Goal: Find specific page/section: Find specific page/section

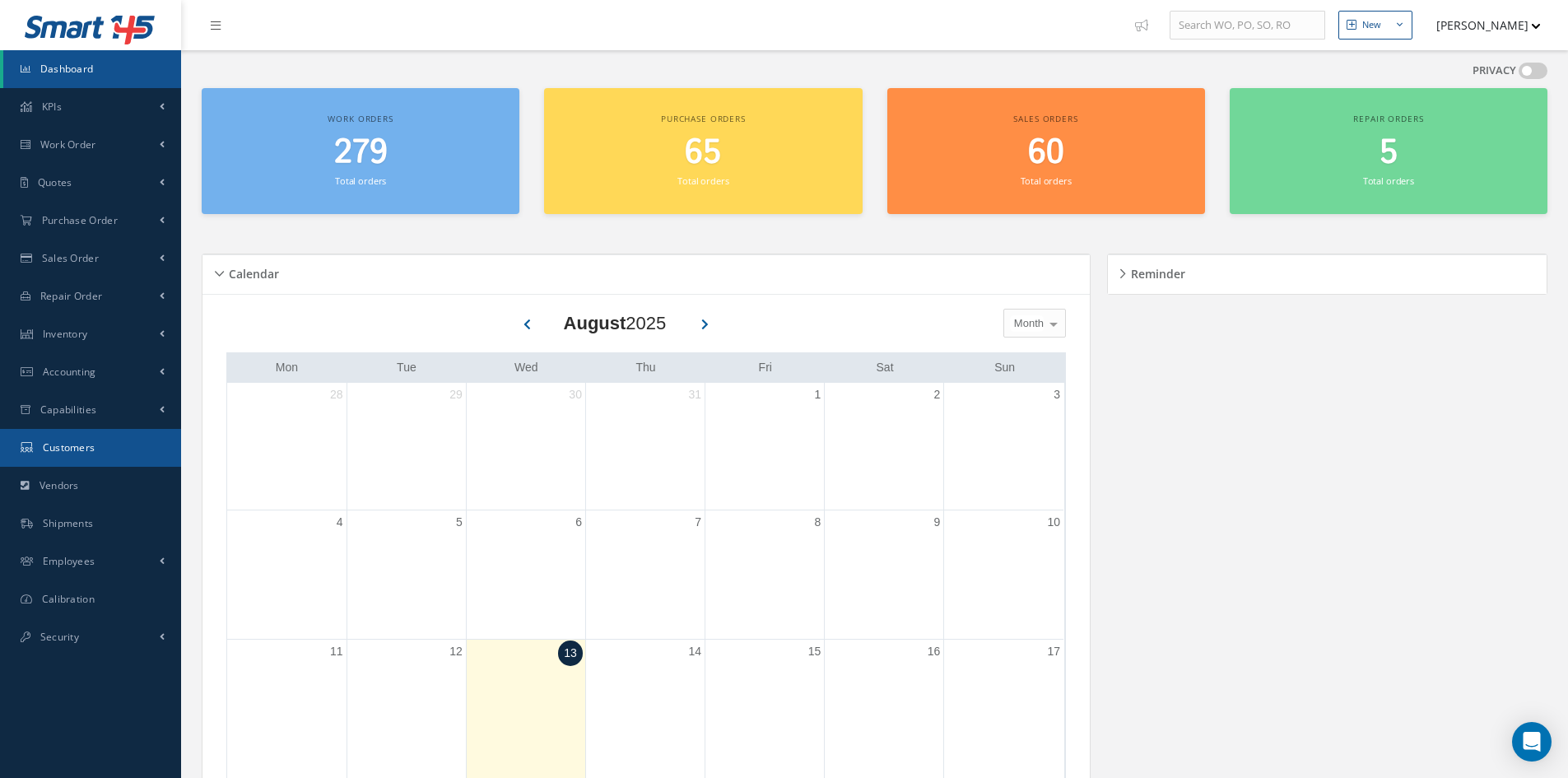
click at [63, 455] on link "Customers" at bounding box center [90, 447] width 181 height 37
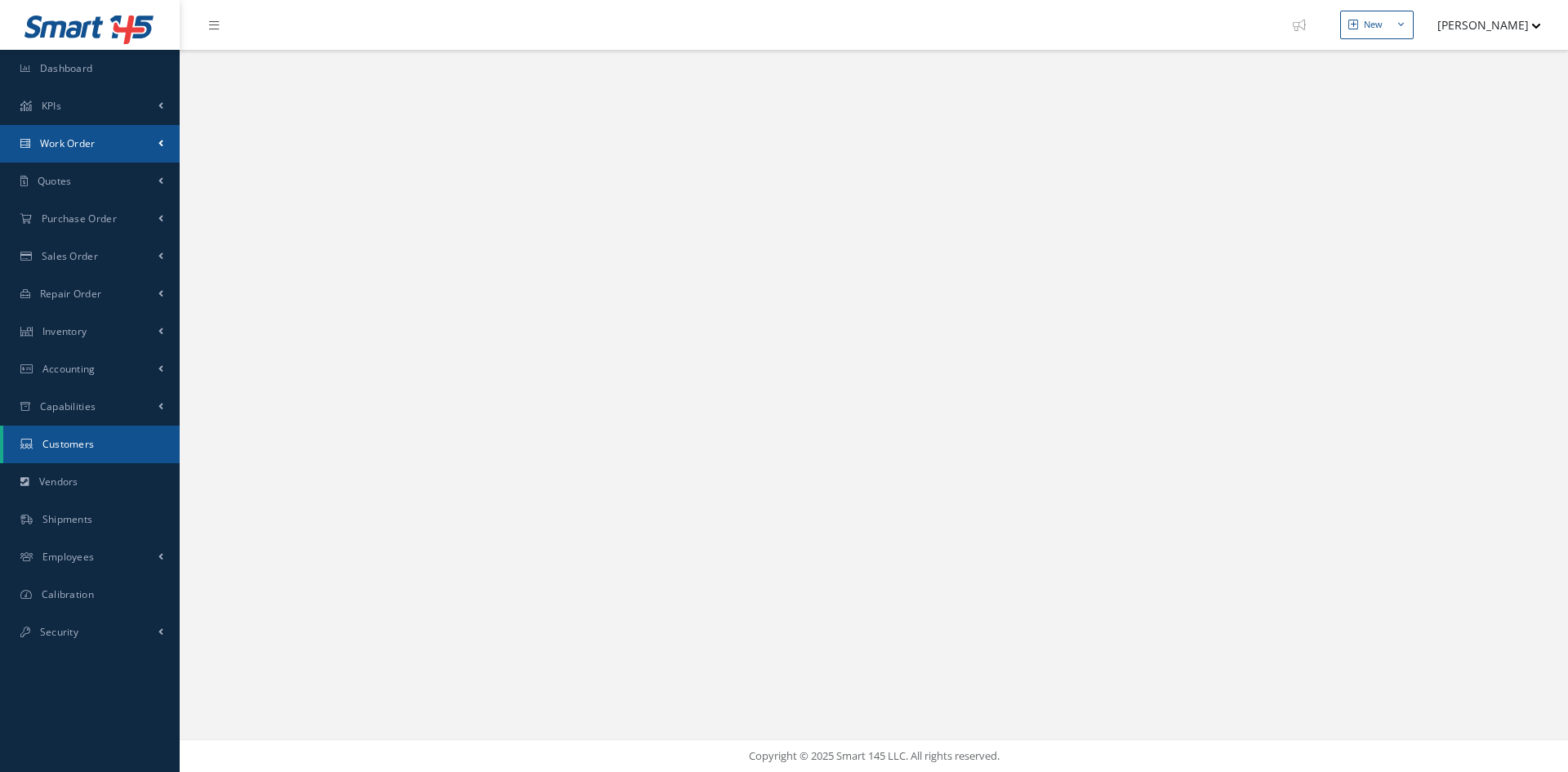
click at [79, 144] on span "Work Order" at bounding box center [67, 143] width 55 height 14
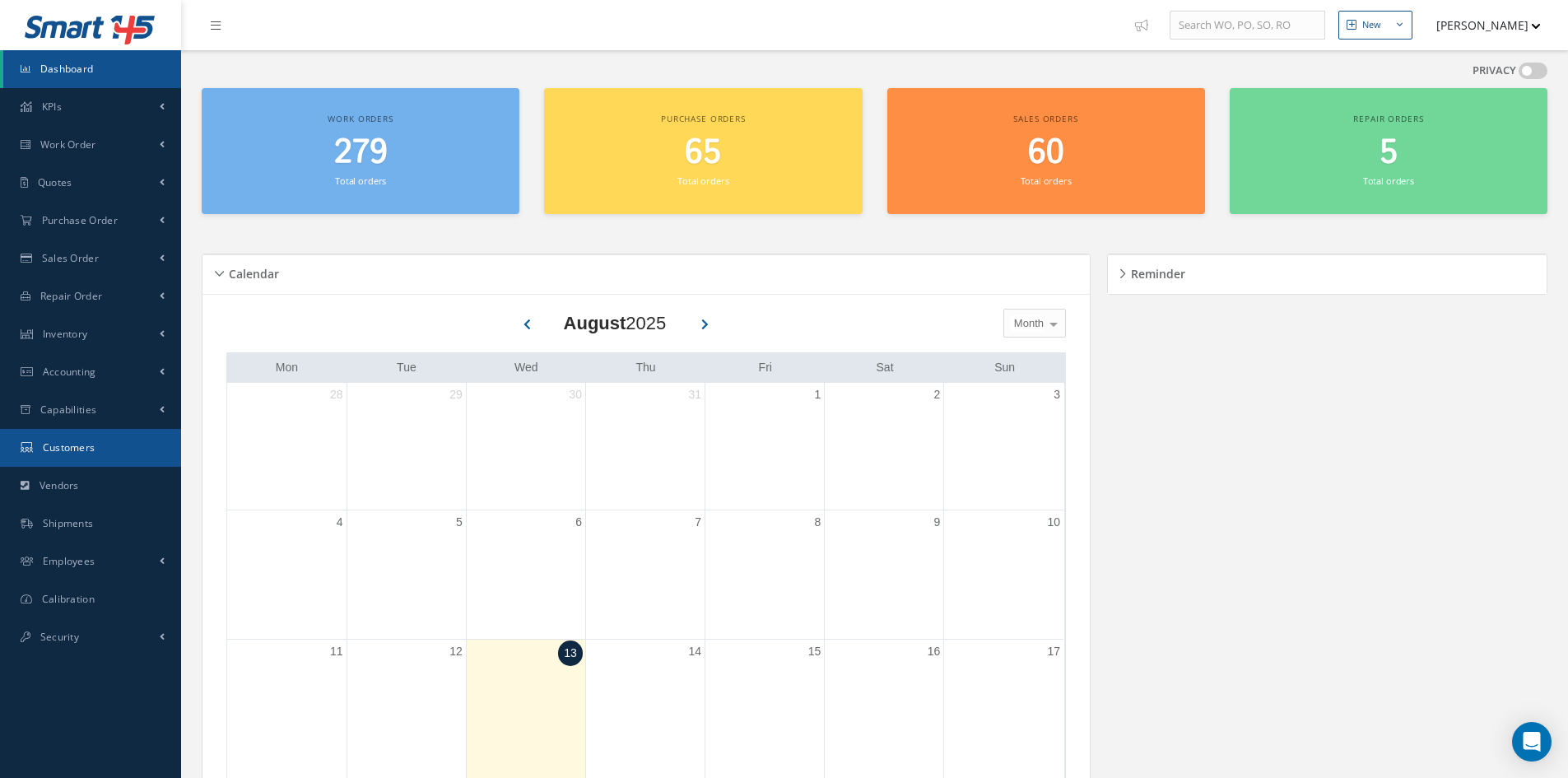
click at [67, 442] on span "Customers" at bounding box center [69, 447] width 53 height 14
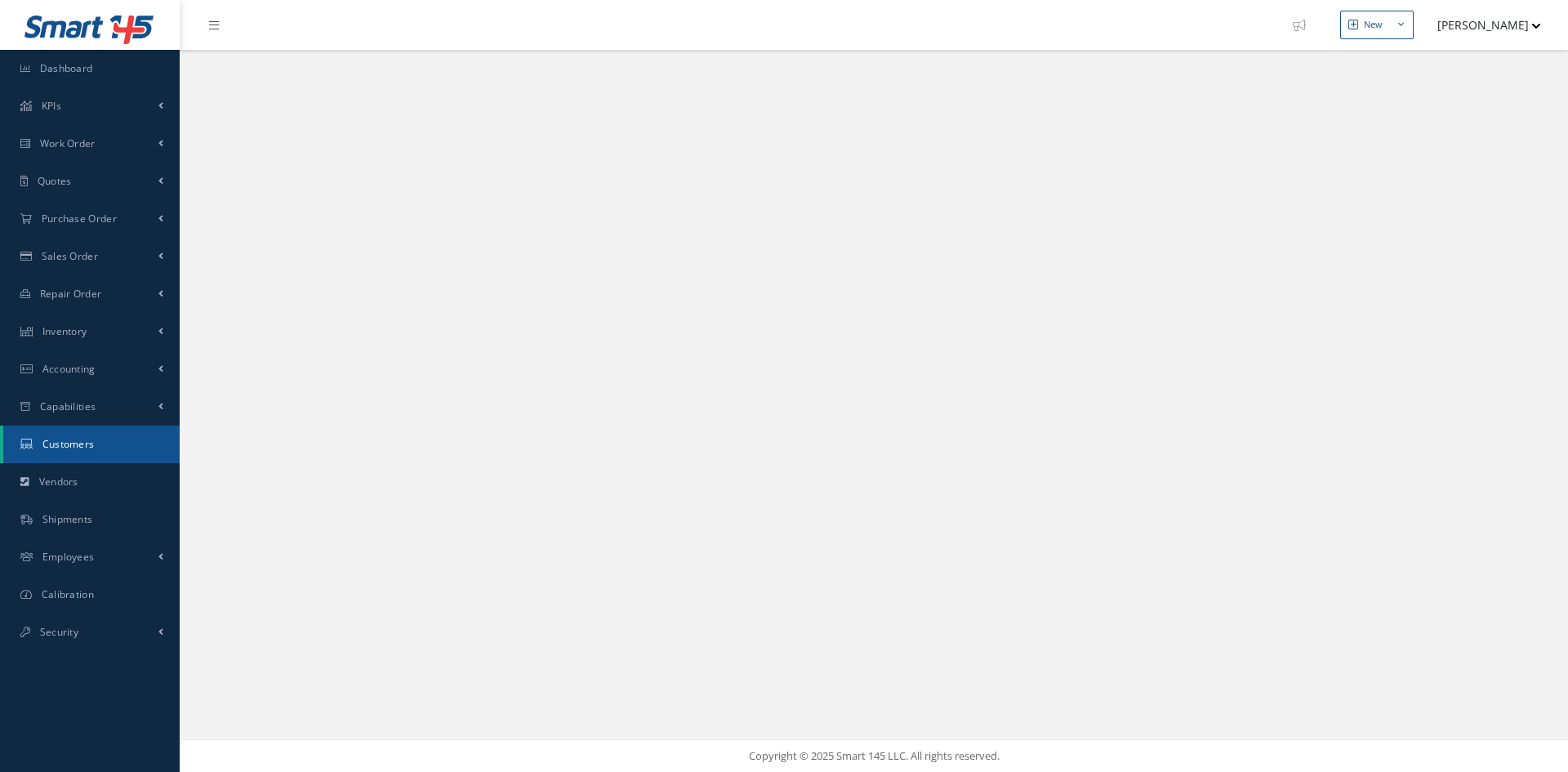
select select "25"
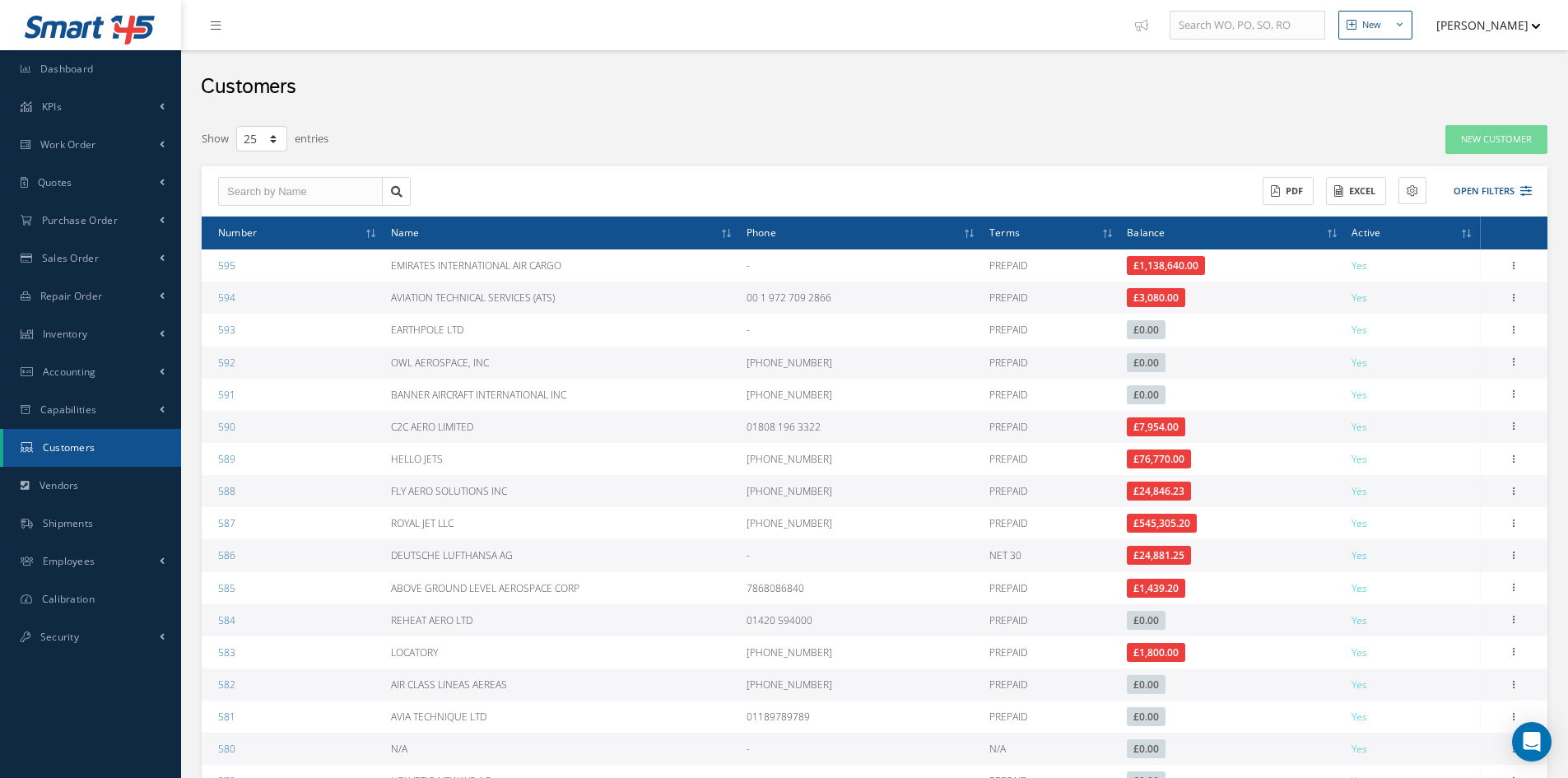
click at [1103, 230] on icon at bounding box center [1105, 234] width 5 height 10
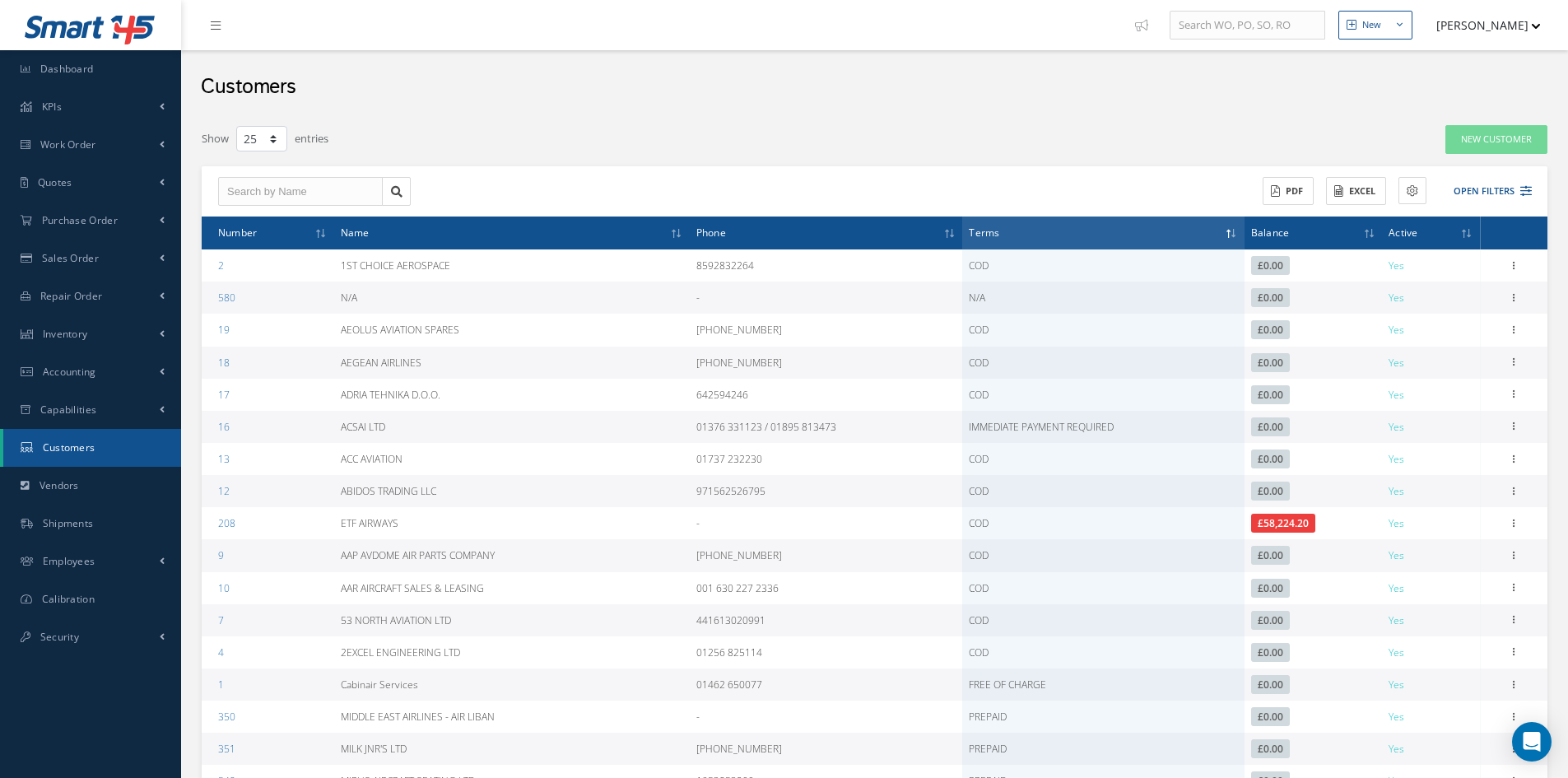
click at [1235, 231] on icon at bounding box center [1233, 234] width 5 height 10
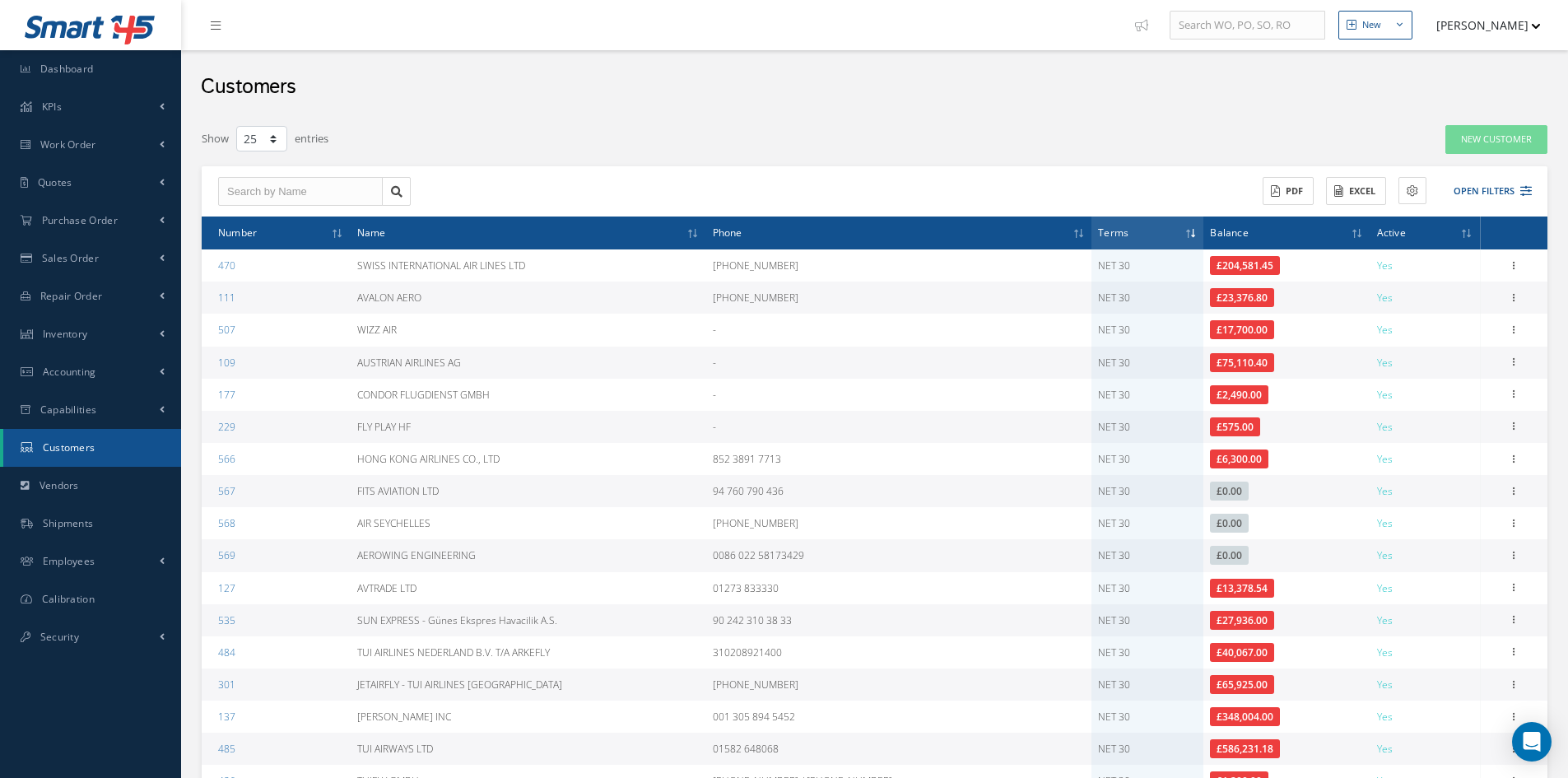
click at [1235, 237] on span "Balance" at bounding box center [1228, 231] width 37 height 16
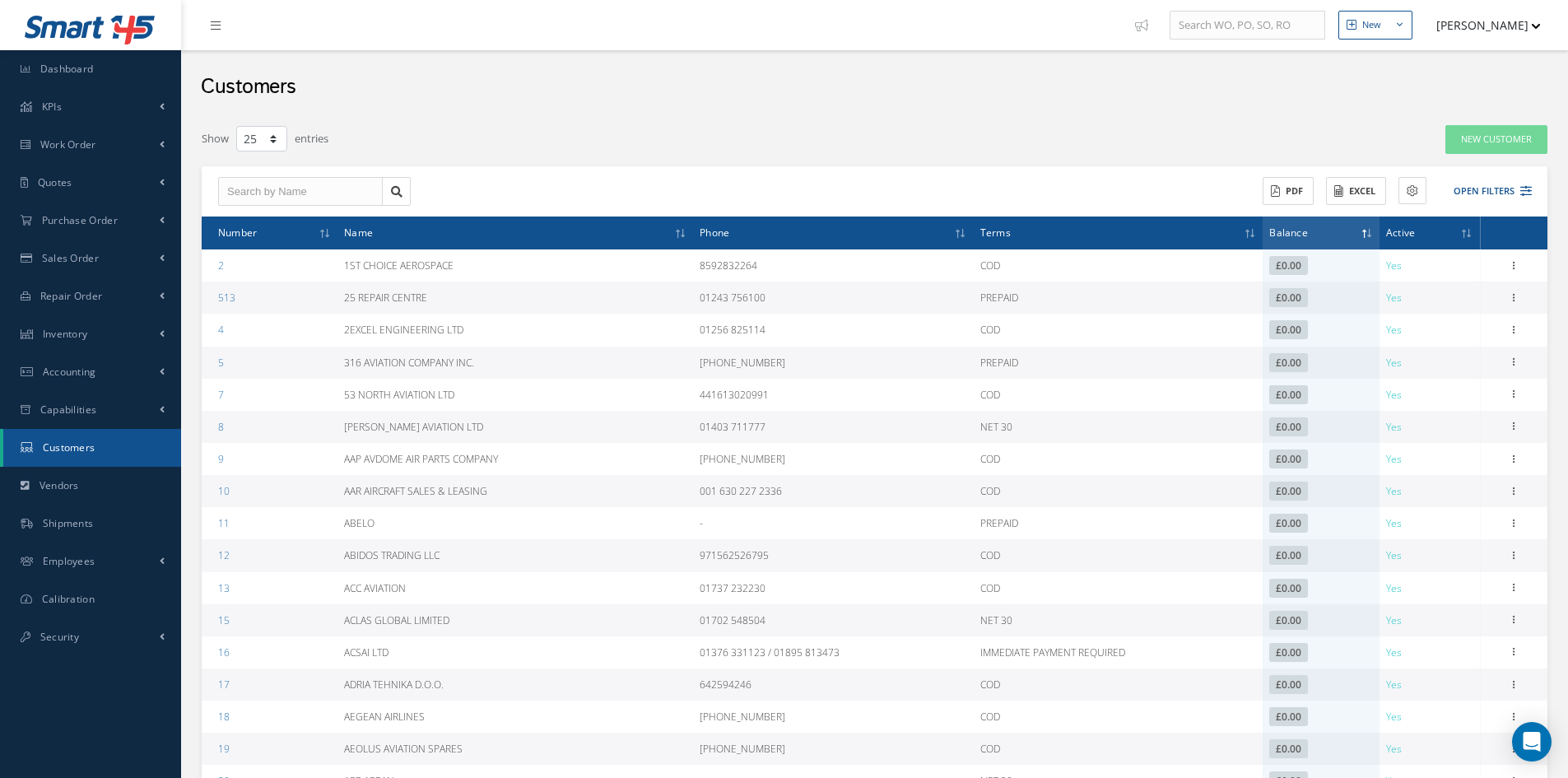
click at [1293, 238] on span "Balance" at bounding box center [1288, 231] width 37 height 16
